Goal: Navigation & Orientation: Find specific page/section

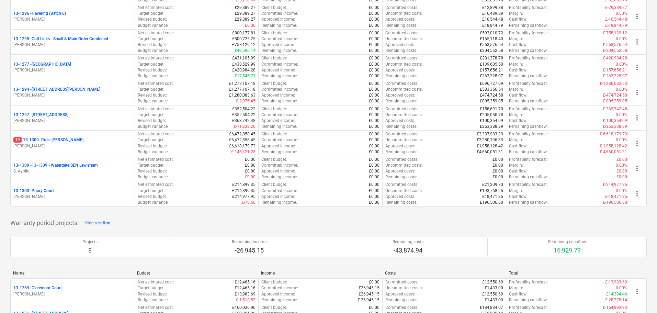
scroll to position [961, 0]
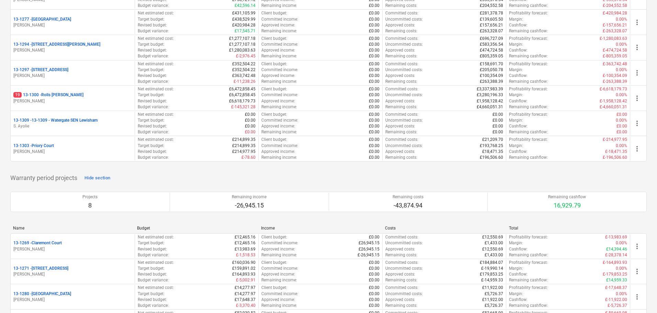
click at [56, 175] on p "Warranty period projects" at bounding box center [43, 178] width 67 height 8
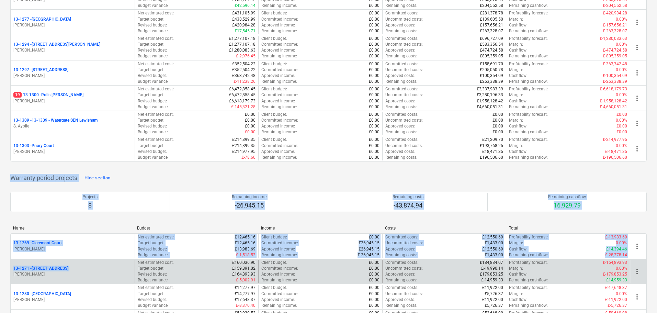
drag, startPoint x: 56, startPoint y: 175, endPoint x: 129, endPoint y: 266, distance: 116.5
click at [129, 266] on div "Warranty period projects Hide section Projects 8 Remaining income -26,945.15 Re…" at bounding box center [328, 308] width 636 height 272
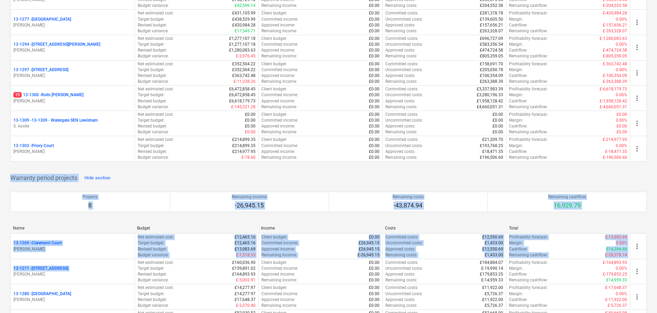
click at [21, 178] on p "Warranty period projects" at bounding box center [43, 178] width 67 height 8
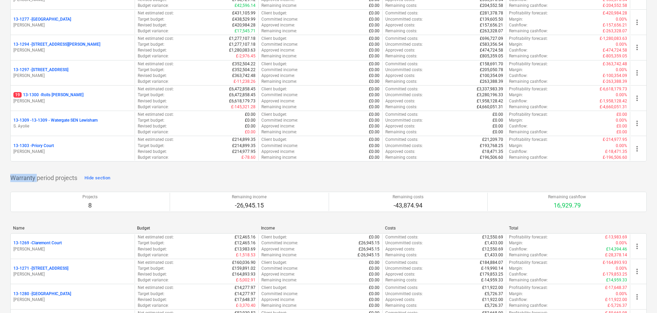
click at [21, 178] on p "Warranty period projects" at bounding box center [43, 178] width 67 height 8
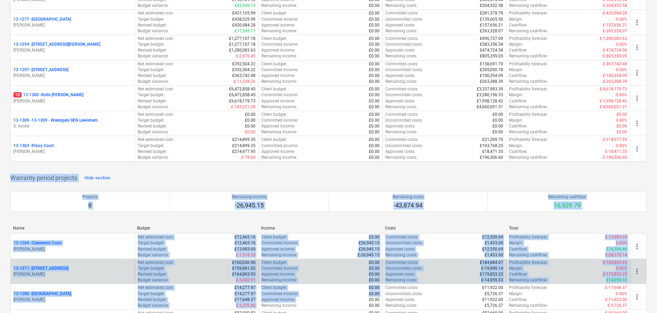
drag, startPoint x: 21, startPoint y: 178, endPoint x: 236, endPoint y: 278, distance: 237.2
click at [260, 302] on div "Warranty period projects Hide section Projects 8 Remaining income -26,945.15 Re…" at bounding box center [328, 308] width 636 height 272
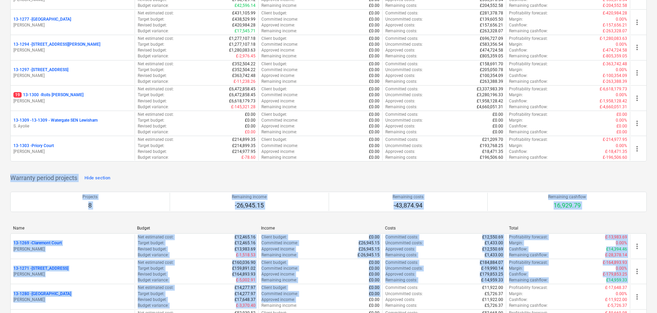
click at [58, 175] on p "Warranty period projects" at bounding box center [43, 178] width 67 height 8
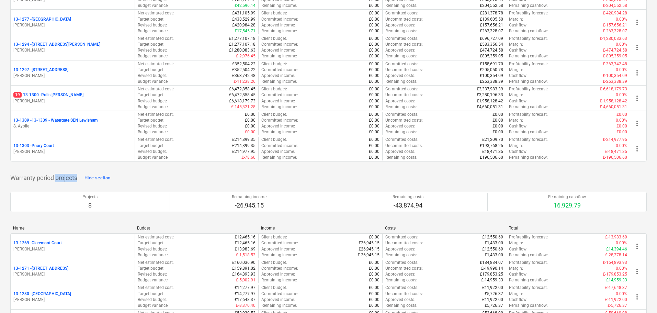
click at [58, 175] on p "Warranty period projects" at bounding box center [43, 178] width 67 height 8
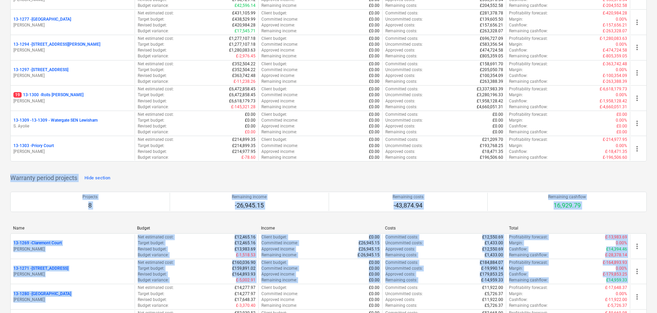
drag, startPoint x: 58, startPoint y: 175, endPoint x: 137, endPoint y: 316, distance: 161.9
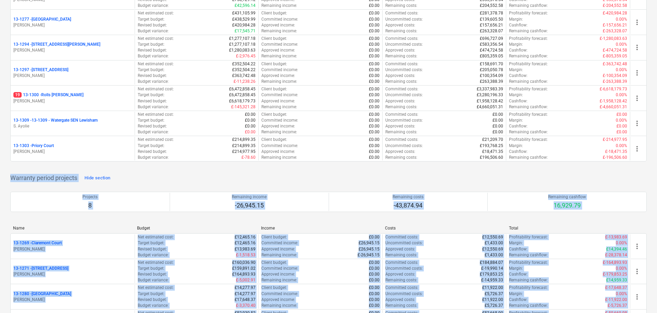
scroll to position [1015, 0]
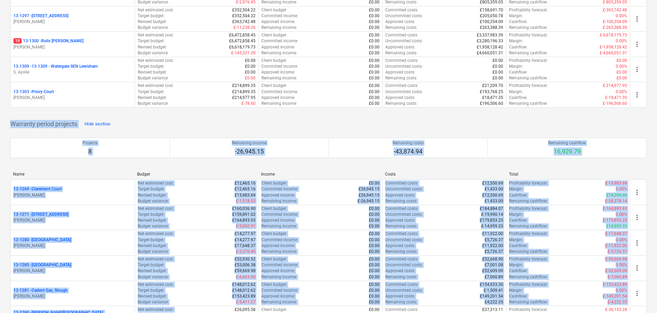
click at [51, 124] on p "Warranty period projects" at bounding box center [43, 124] width 67 height 8
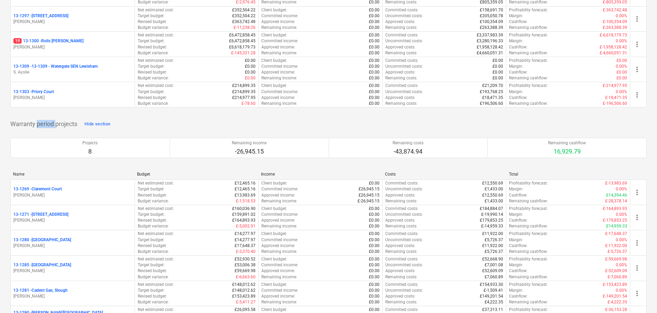
click at [51, 124] on p "Warranty period projects" at bounding box center [43, 124] width 67 height 8
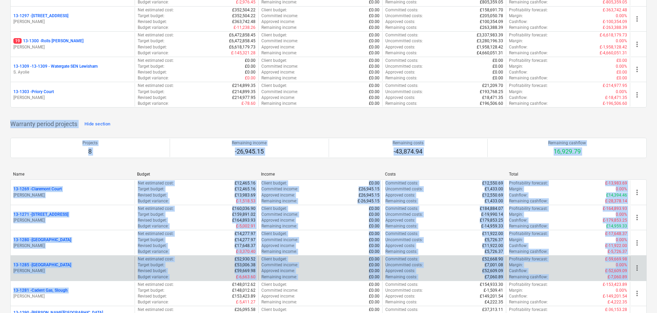
drag, startPoint x: 51, startPoint y: 124, endPoint x: 126, endPoint y: 266, distance: 161.4
click at [121, 283] on div "Warranty period projects Hide section Projects 8 Remaining income -26,945.15 Re…" at bounding box center [328, 254] width 636 height 272
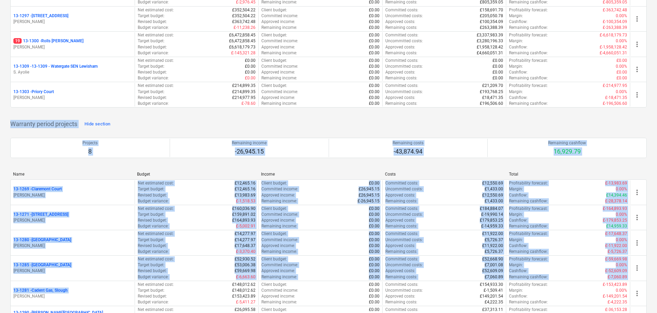
click at [165, 123] on div "Warranty period projects Hide section Projects 8 Remaining income -26,945.15 Re…" at bounding box center [328, 254] width 636 height 272
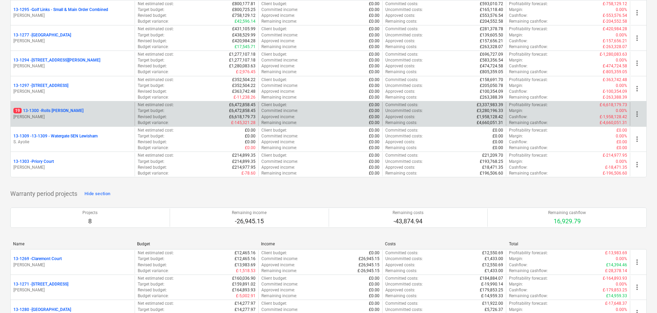
scroll to position [947, 0]
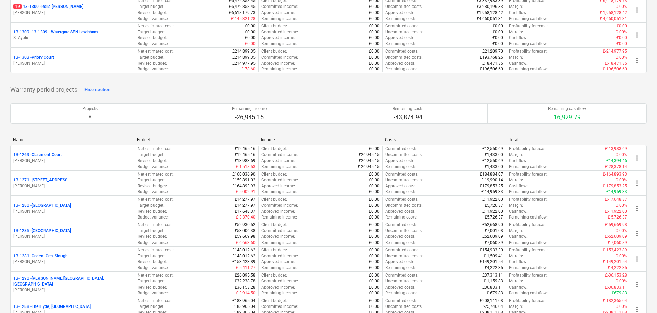
scroll to position [844, 0]
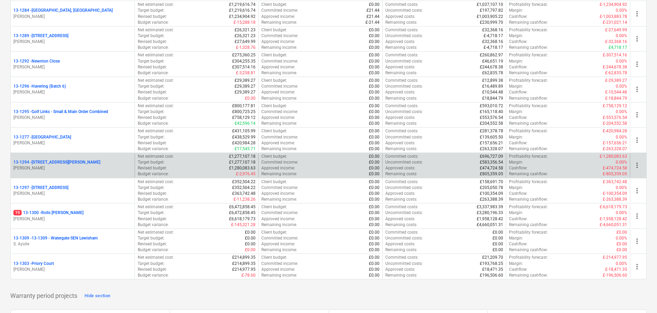
click at [84, 167] on p "[PERSON_NAME]" at bounding box center [72, 168] width 118 height 6
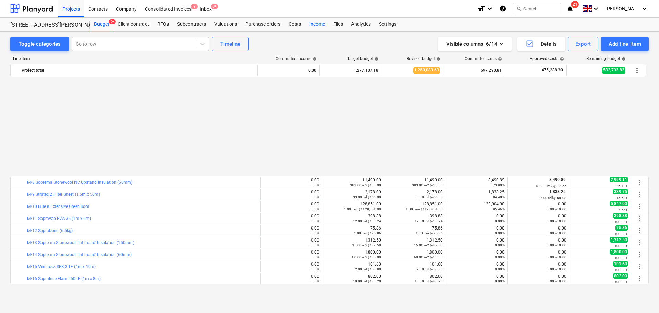
scroll to position [343, 0]
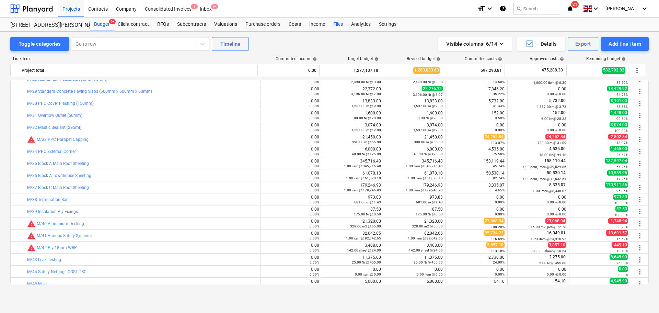
click at [331, 23] on div "Files" at bounding box center [338, 25] width 18 height 14
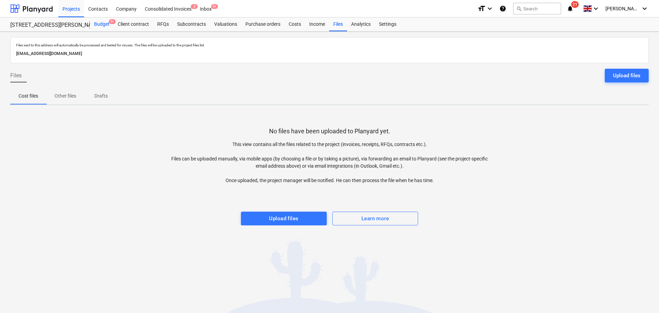
click at [94, 22] on div "Budget 9+" at bounding box center [102, 25] width 24 height 14
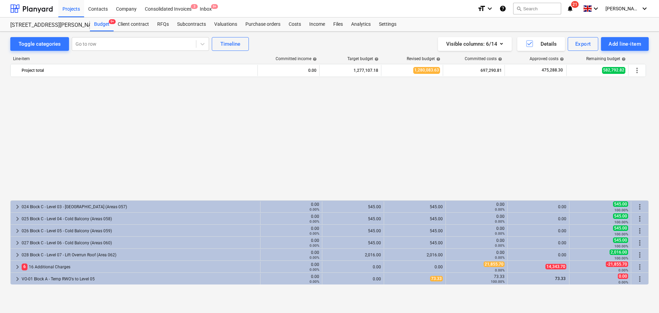
scroll to position [985, 0]
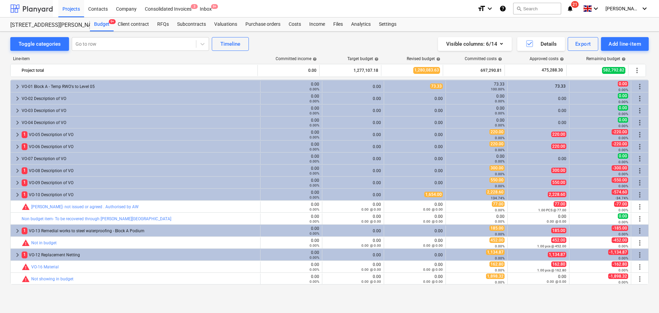
drag, startPoint x: 36, startPoint y: 15, endPoint x: 27, endPoint y: 0, distance: 17.6
click at [36, 15] on div at bounding box center [31, 8] width 43 height 17
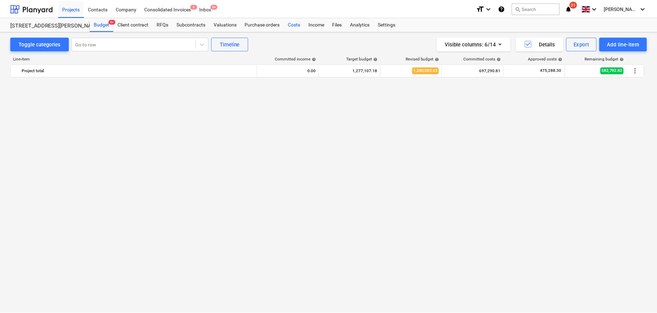
scroll to position [985, 0]
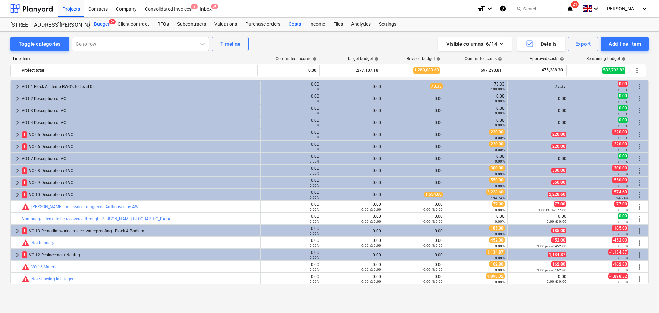
click at [296, 23] on div "Costs" at bounding box center [295, 25] width 21 height 14
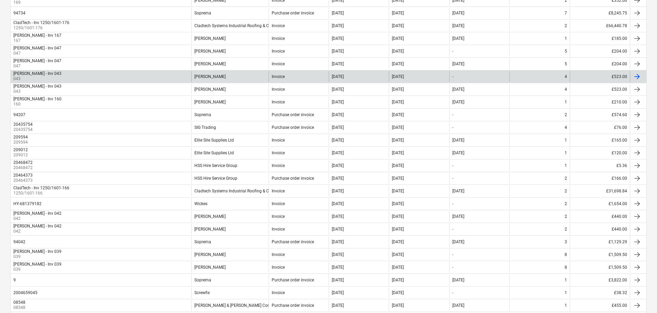
scroll to position [412, 0]
